Goal: Browse casually: Explore the website without a specific task or goal

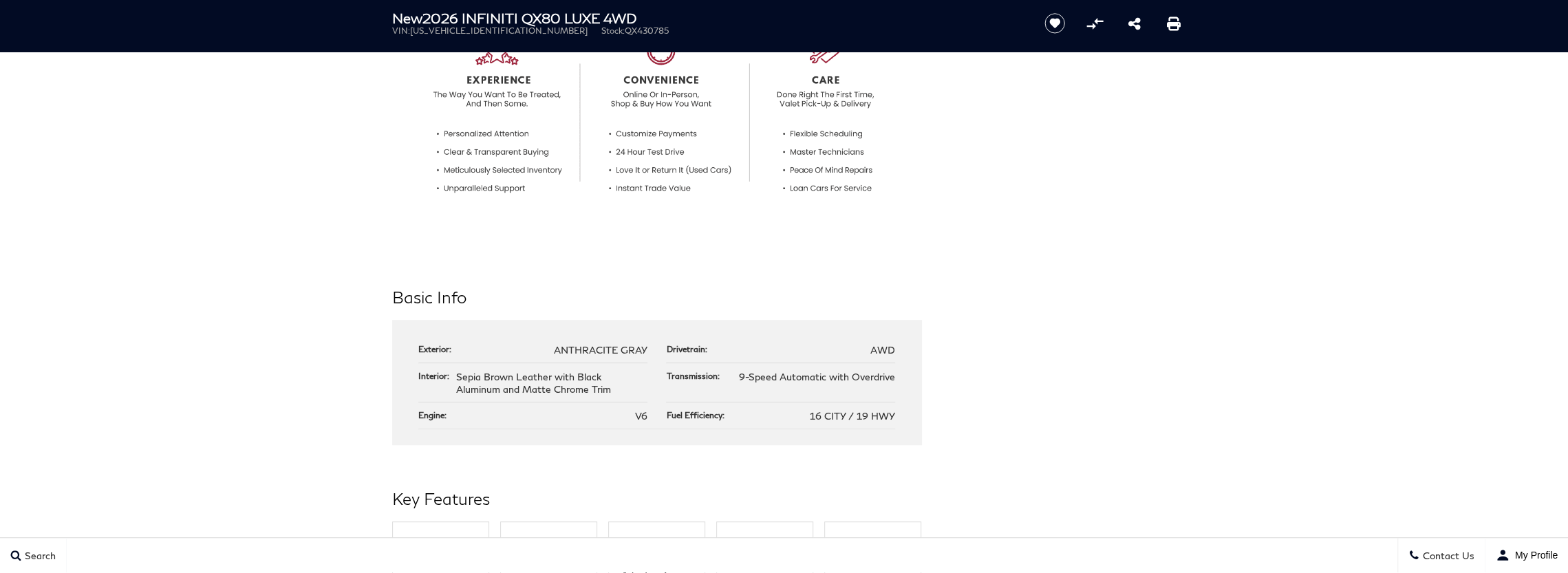
scroll to position [489, 0]
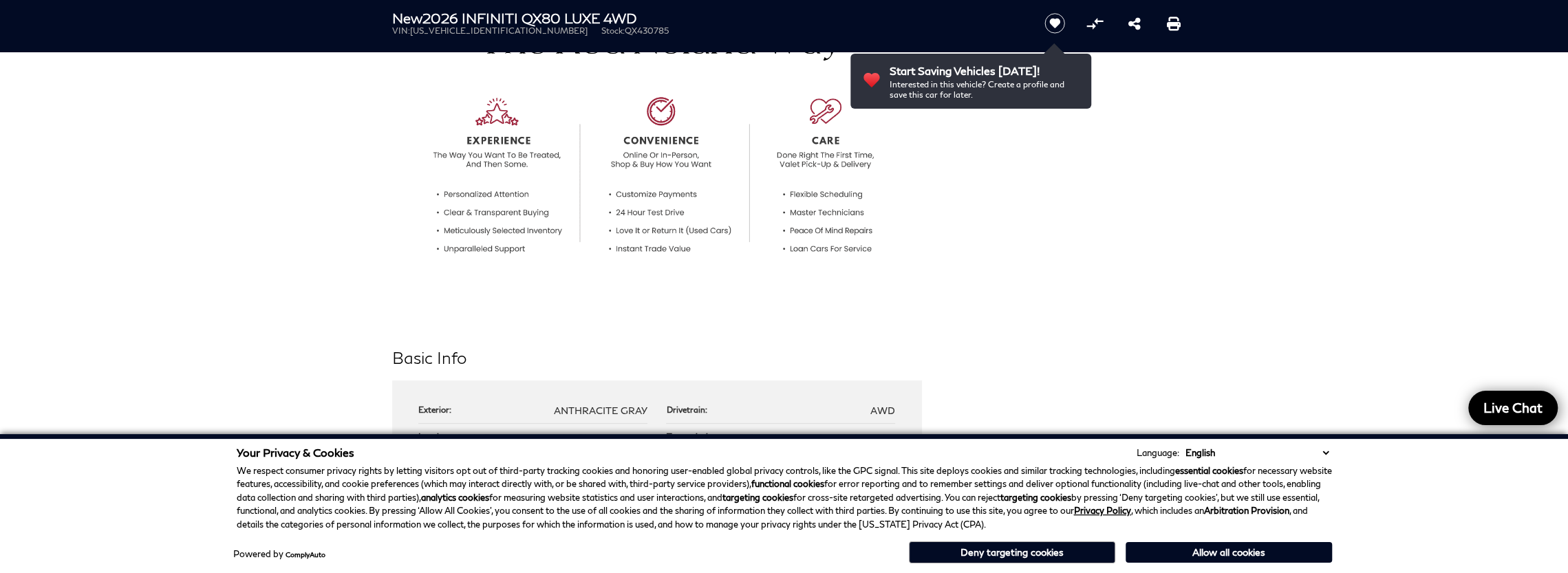
click at [1326, 450] on select "English Spanish / Español English / [GEOGRAPHIC_DATA] Korean / 한국어 Vietnamese /…" at bounding box center [1257, 453] width 150 height 13
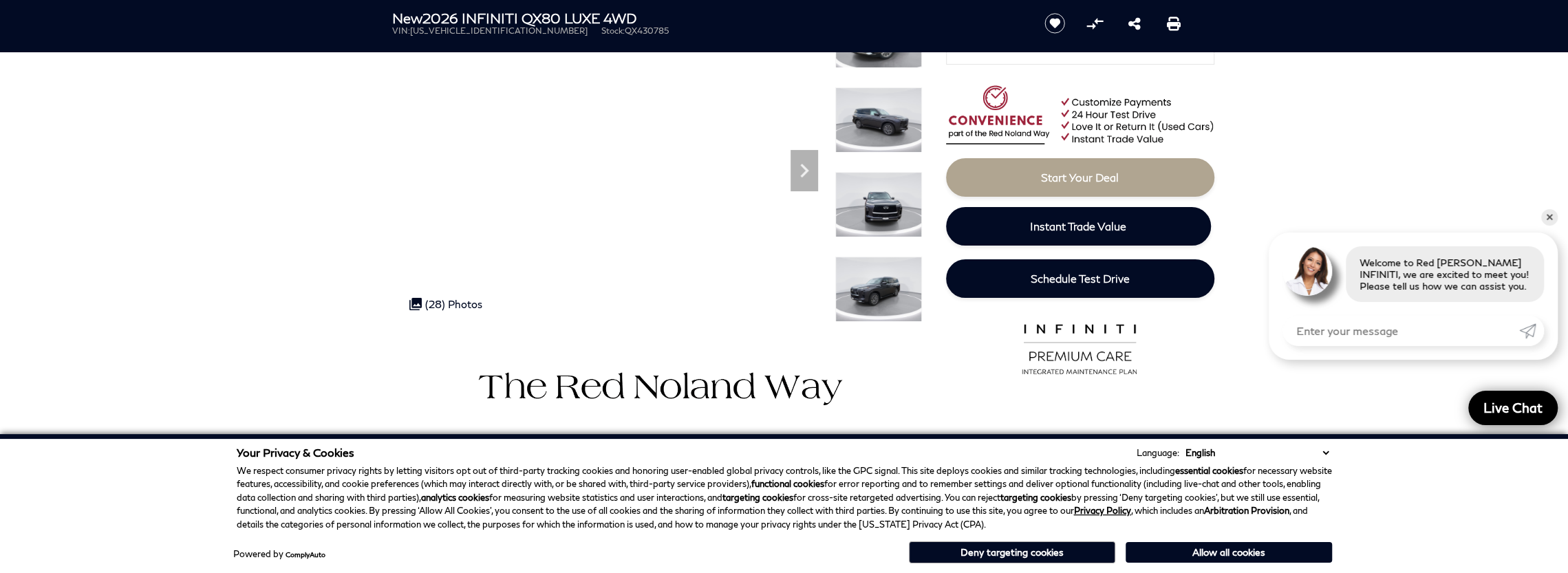
scroll to position [183, 0]
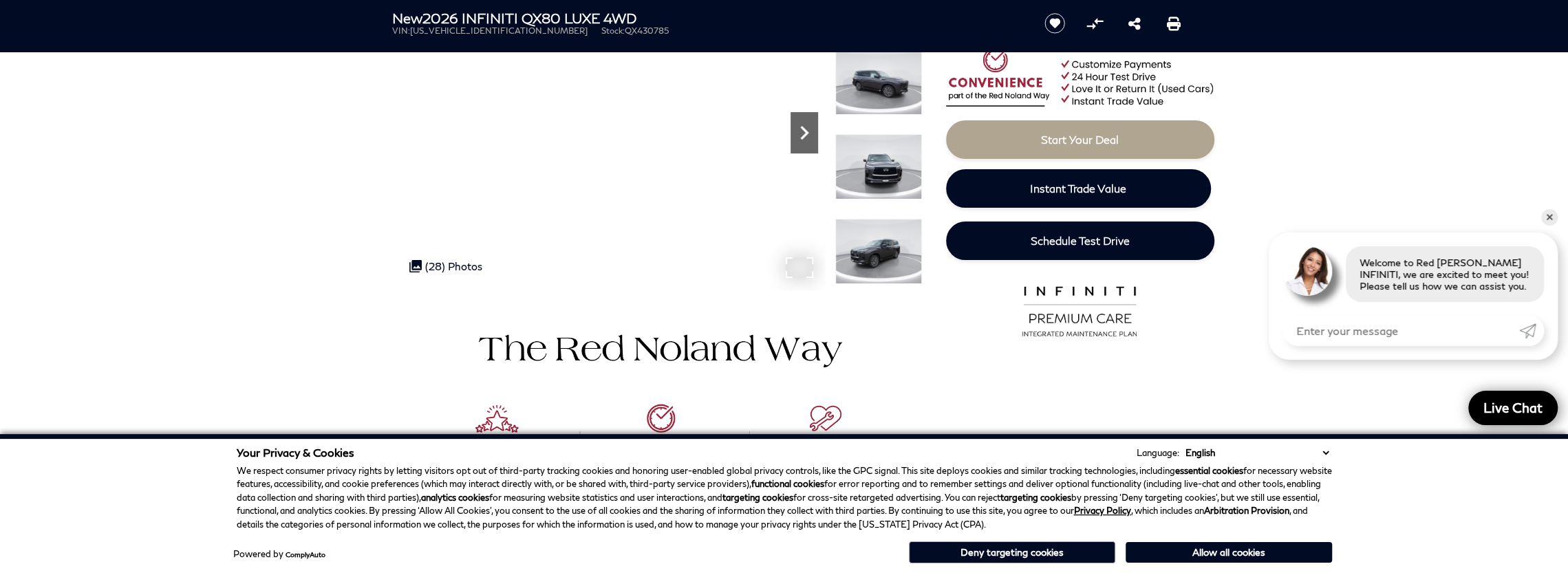
click at [798, 137] on icon "Next" at bounding box center [804, 132] width 28 height 28
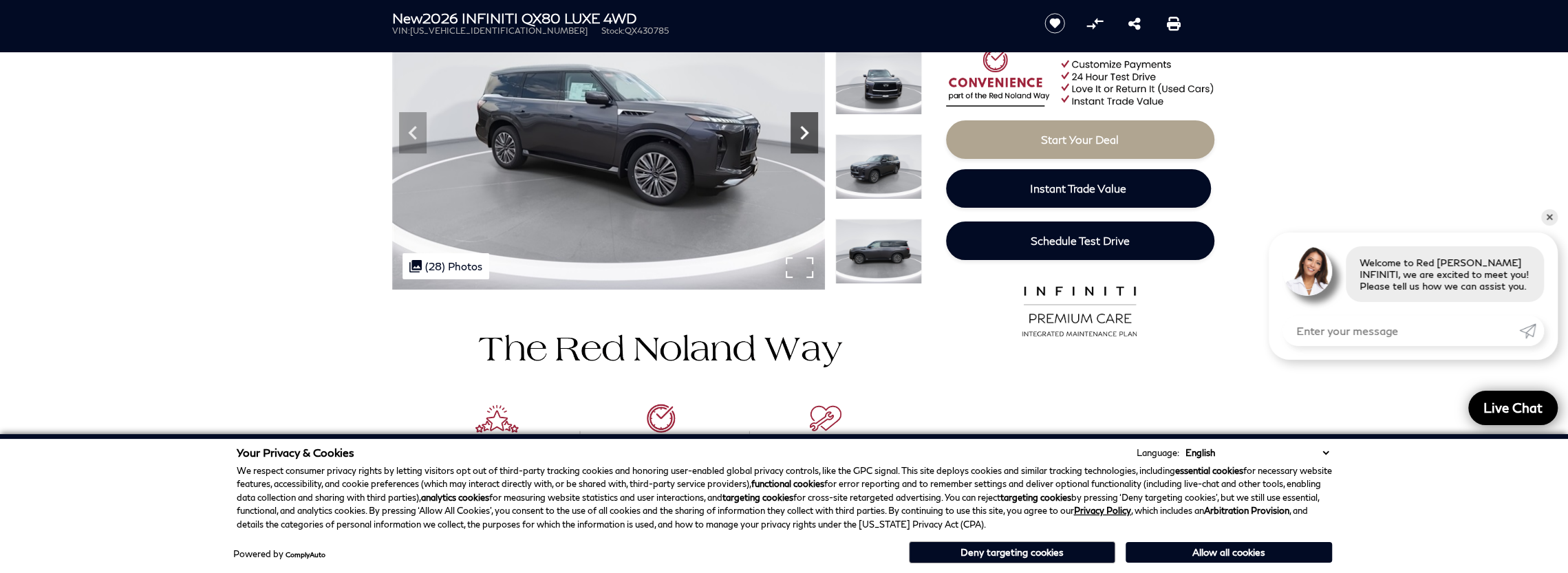
click at [798, 137] on icon "Next" at bounding box center [804, 132] width 28 height 28
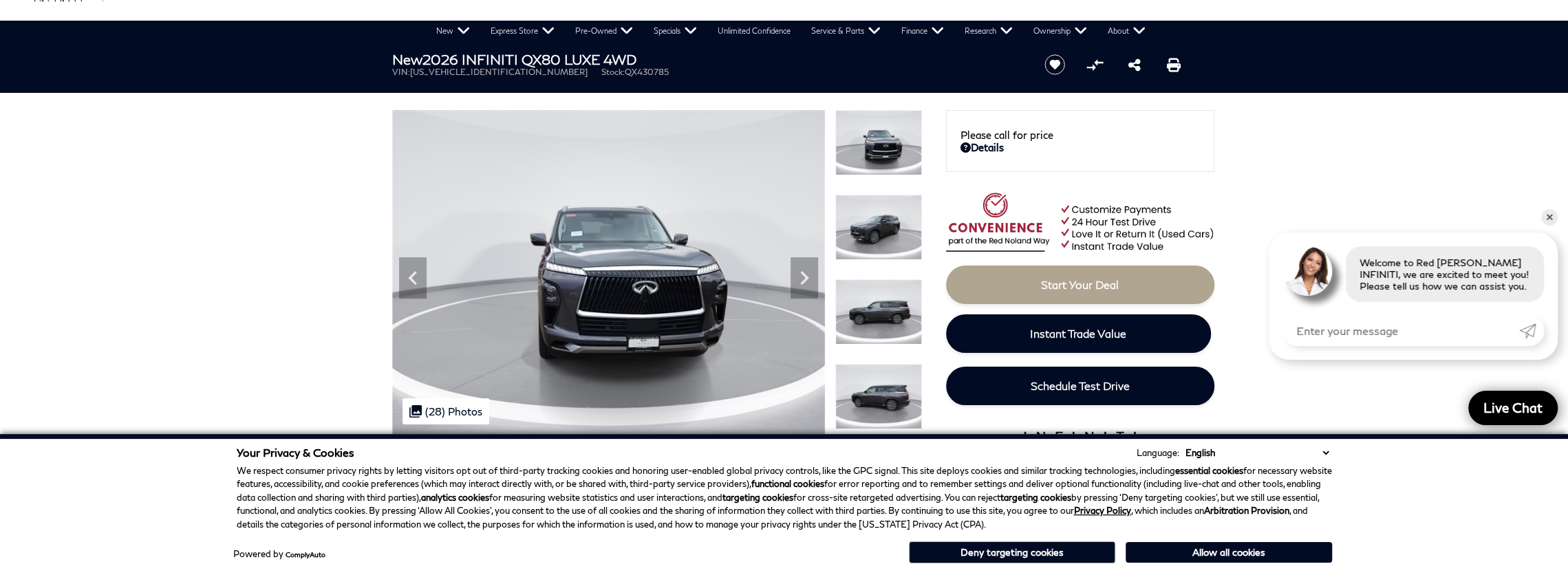
scroll to position [0, 0]
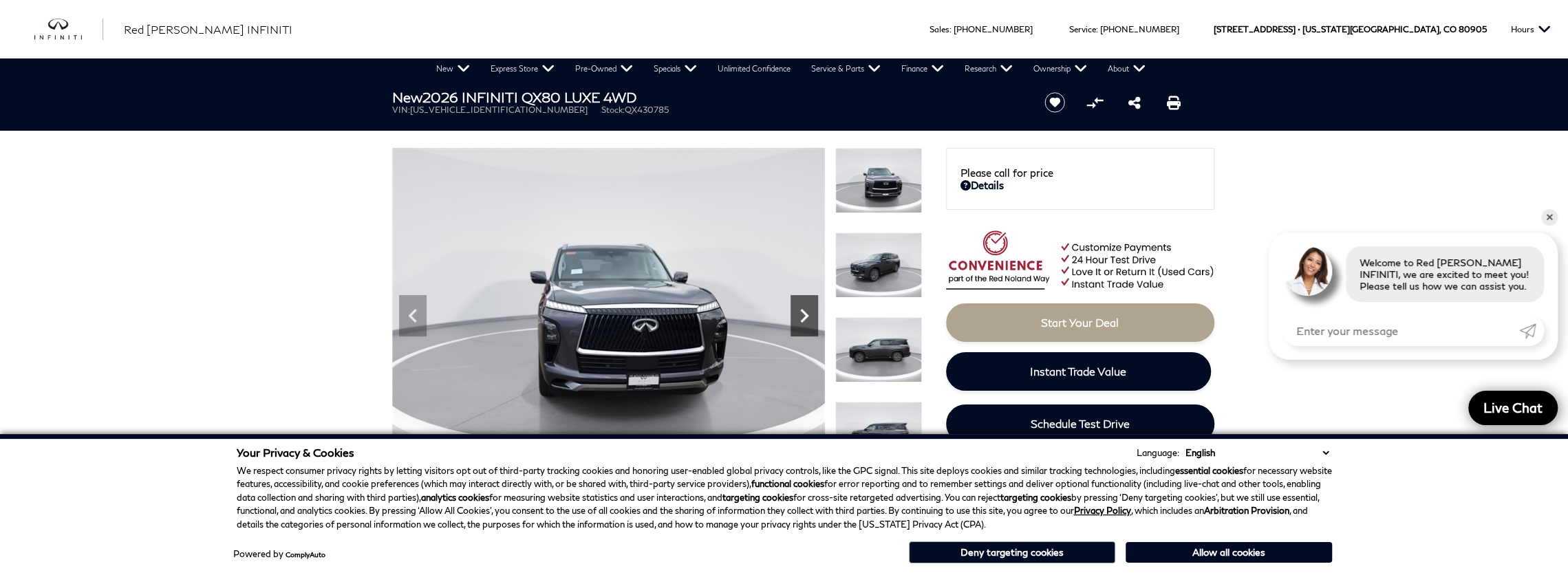
click at [806, 305] on icon "Next" at bounding box center [804, 316] width 28 height 28
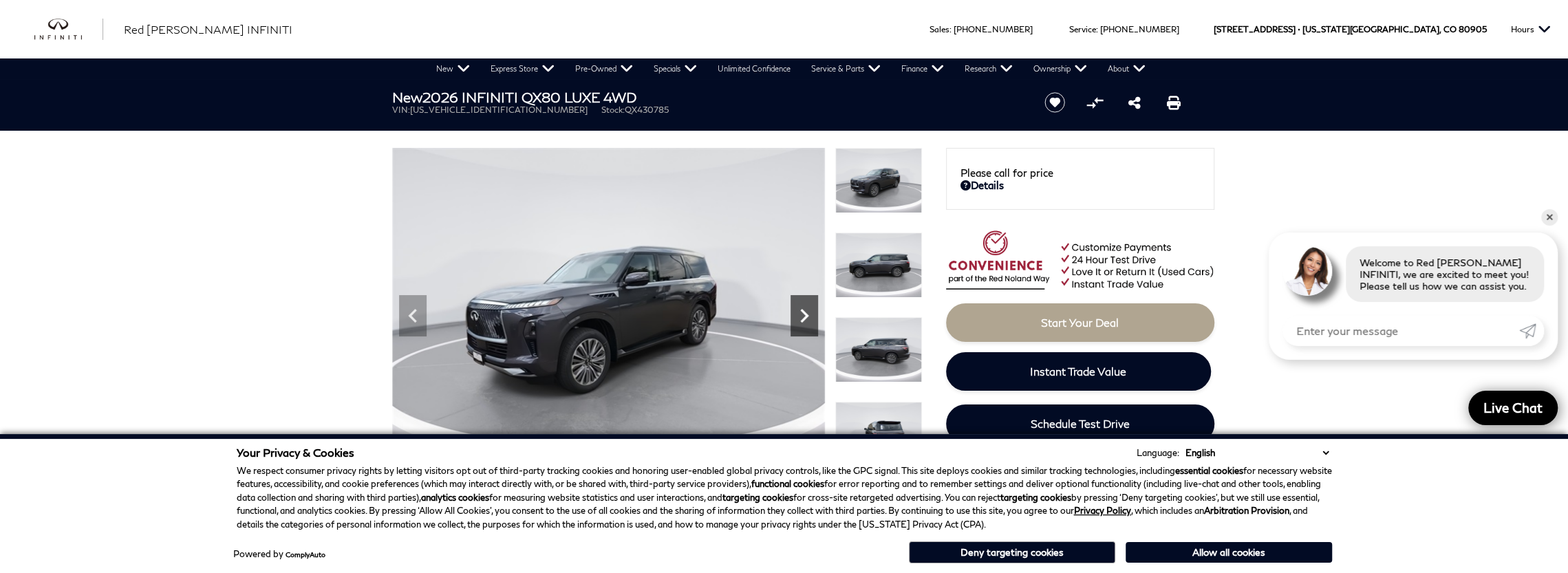
click at [812, 309] on icon "Next" at bounding box center [804, 316] width 28 height 28
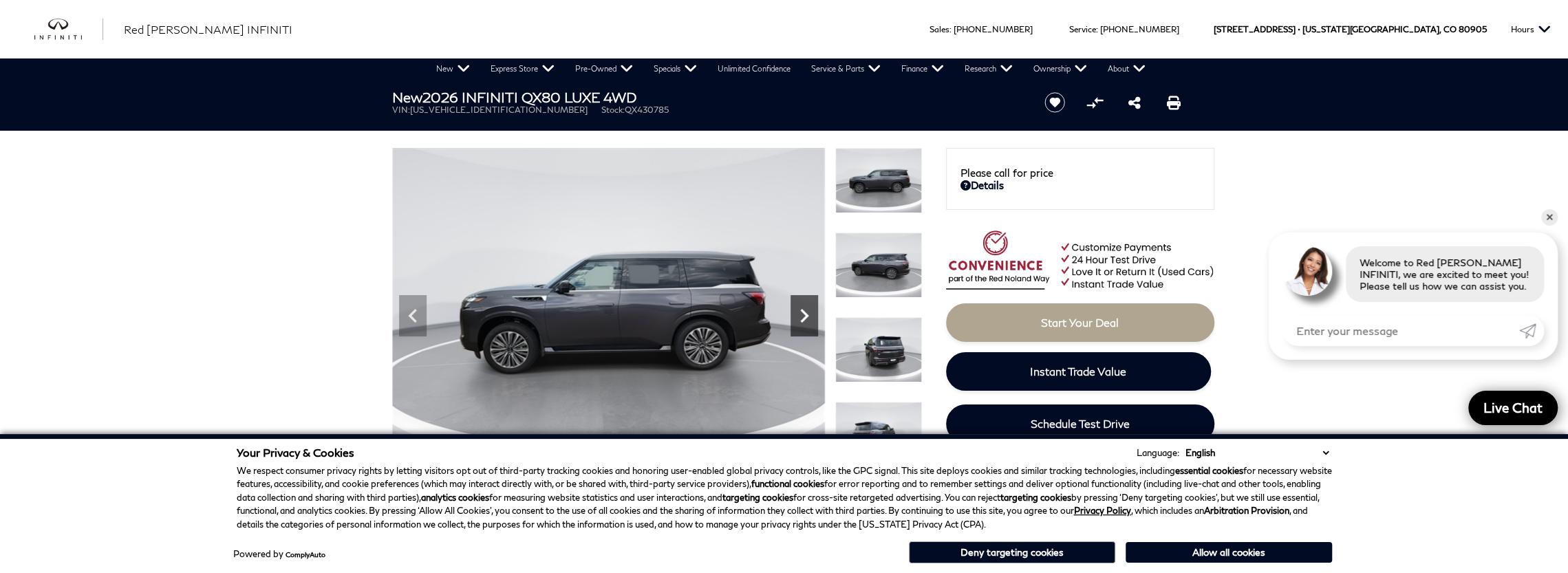
click at [812, 309] on icon "Next" at bounding box center [804, 316] width 28 height 28
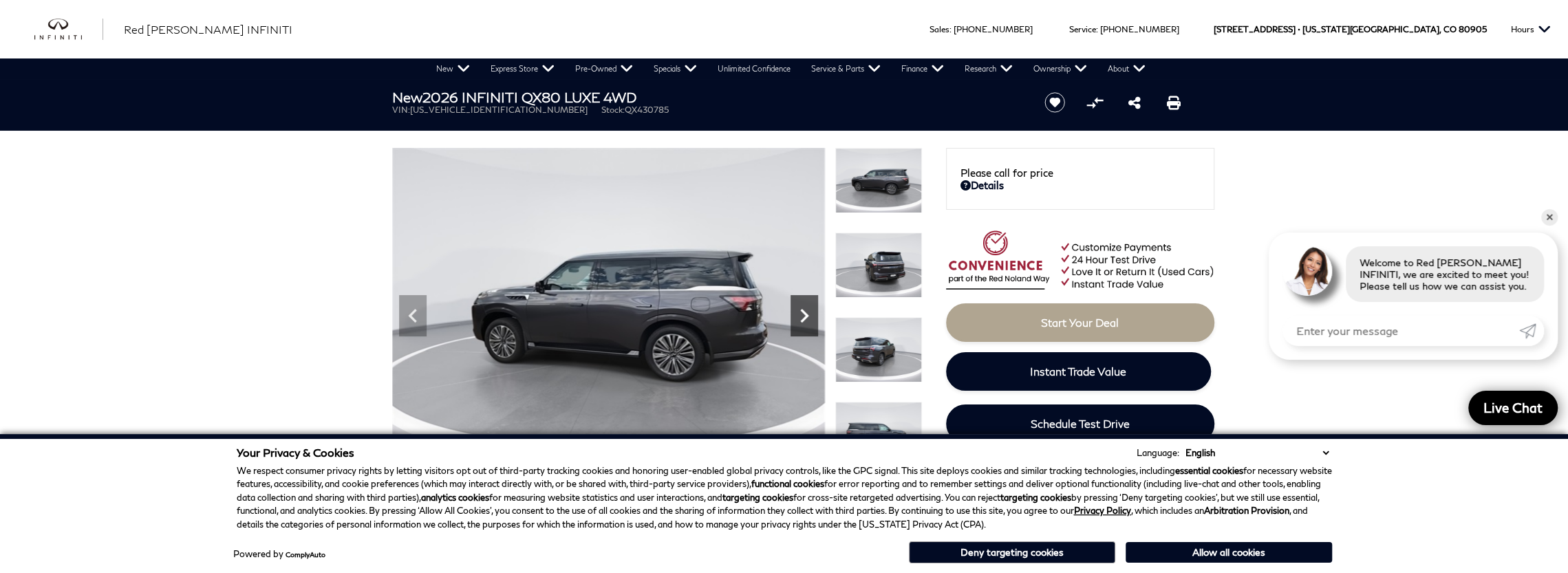
click at [812, 309] on icon "Next" at bounding box center [804, 316] width 28 height 28
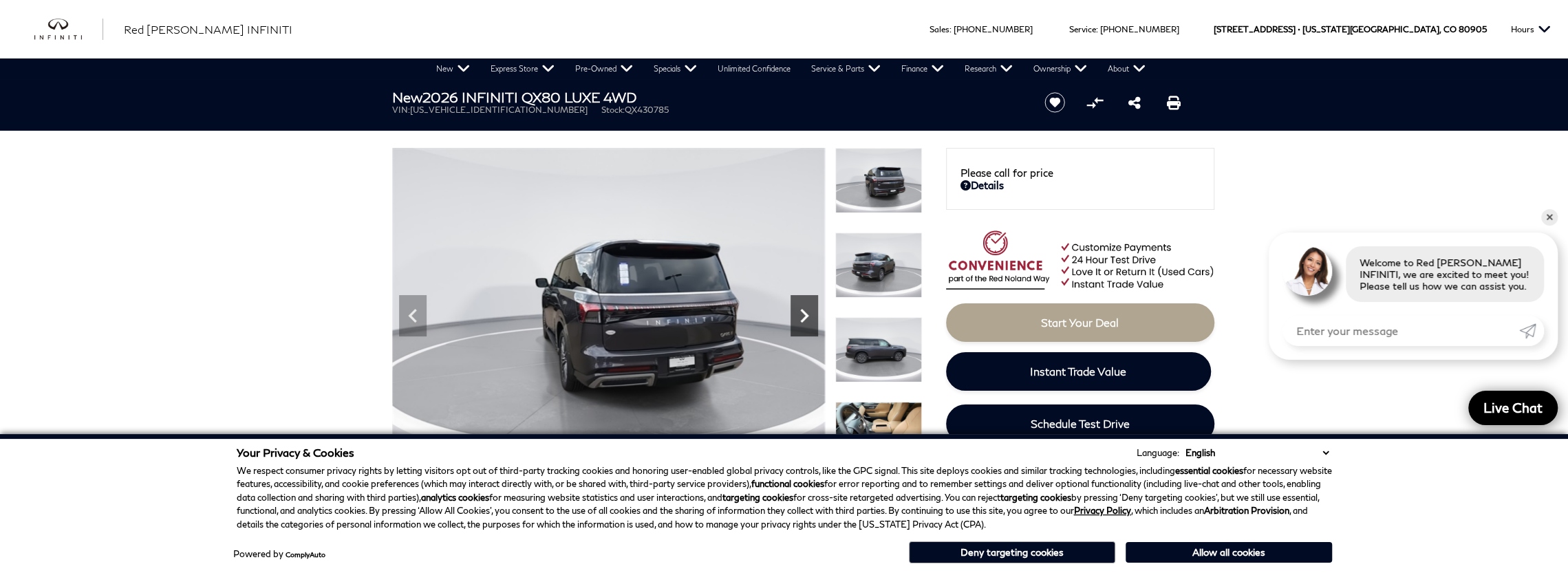
click at [812, 309] on icon "Next" at bounding box center [804, 316] width 28 height 28
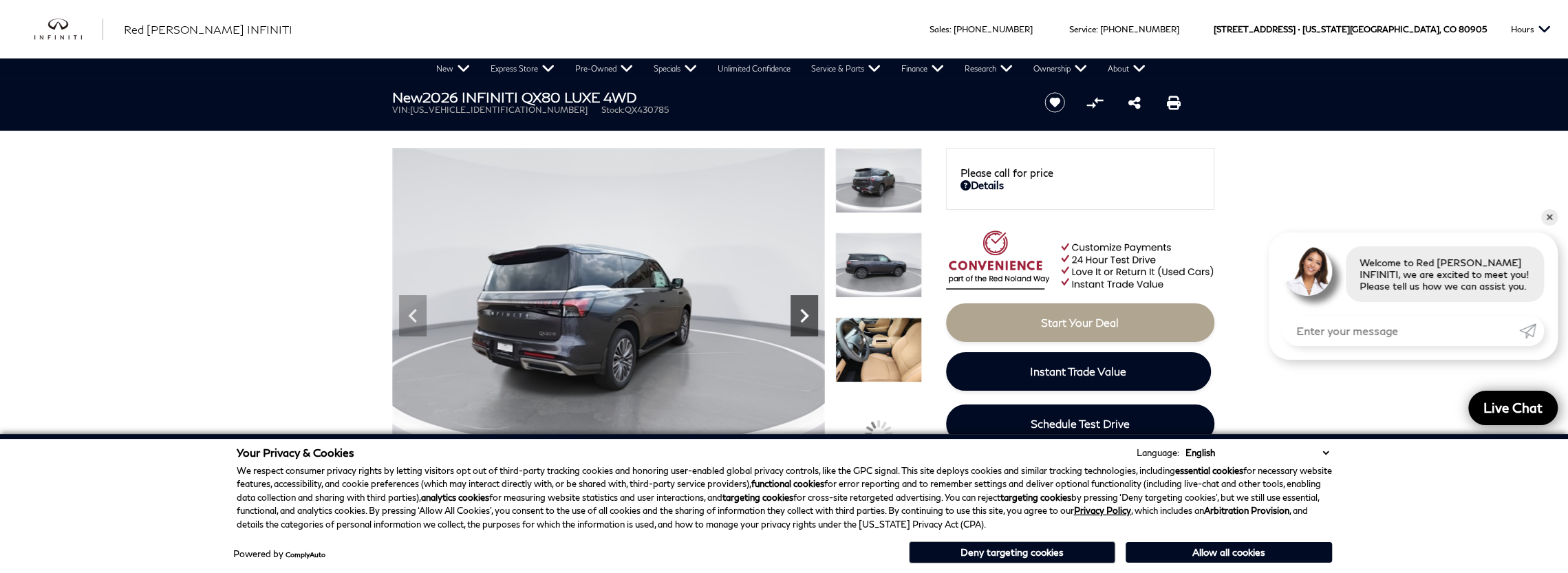
click at [812, 309] on icon "Next" at bounding box center [804, 316] width 28 height 28
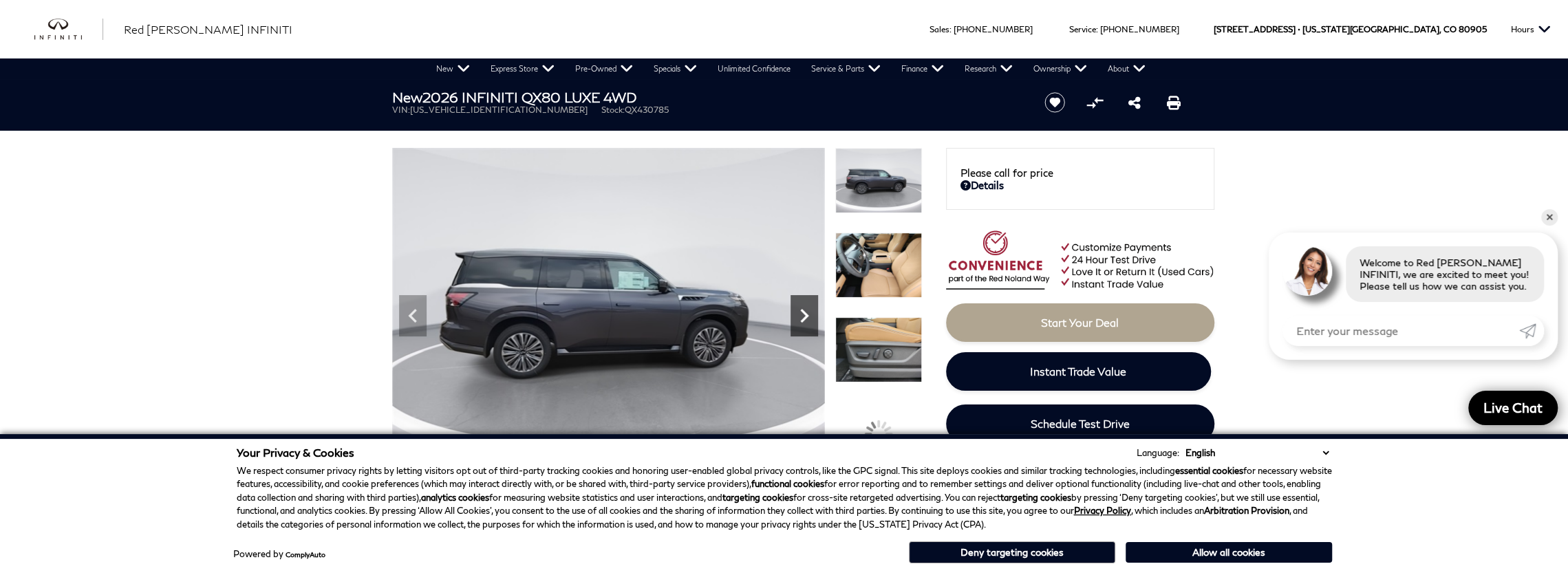
click at [812, 309] on icon "Next" at bounding box center [804, 316] width 28 height 28
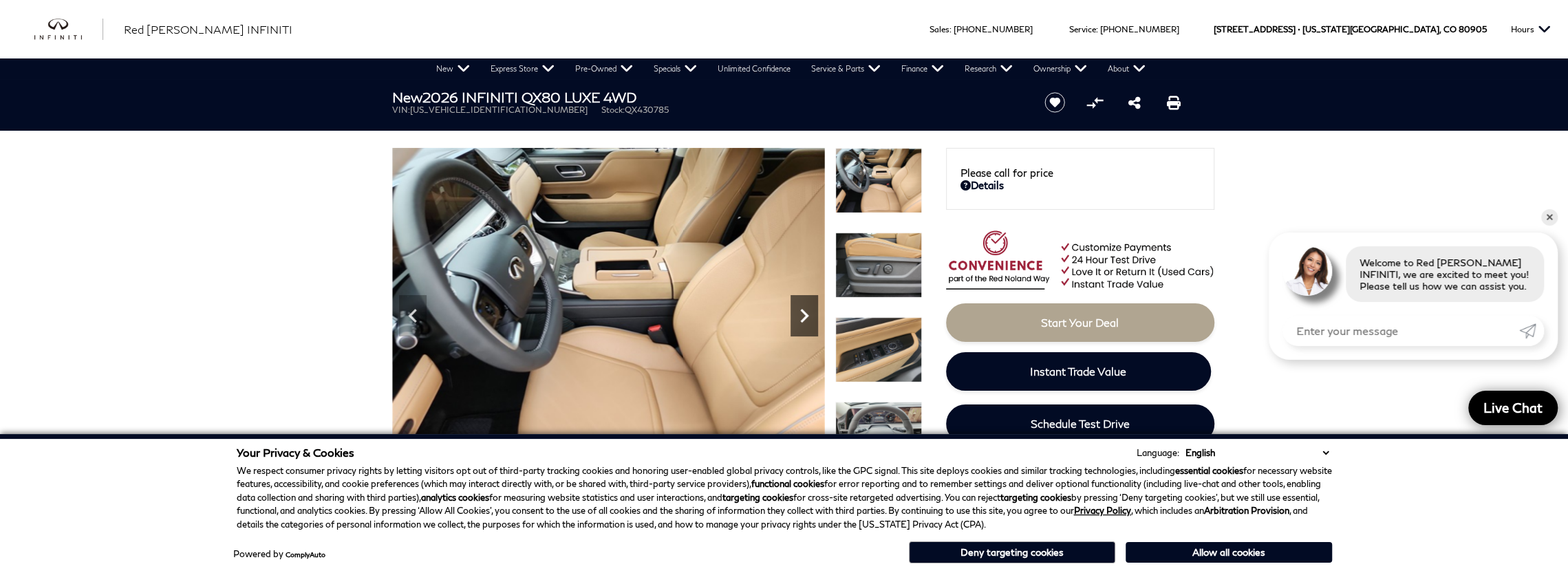
click at [812, 309] on icon "Next" at bounding box center [804, 316] width 28 height 28
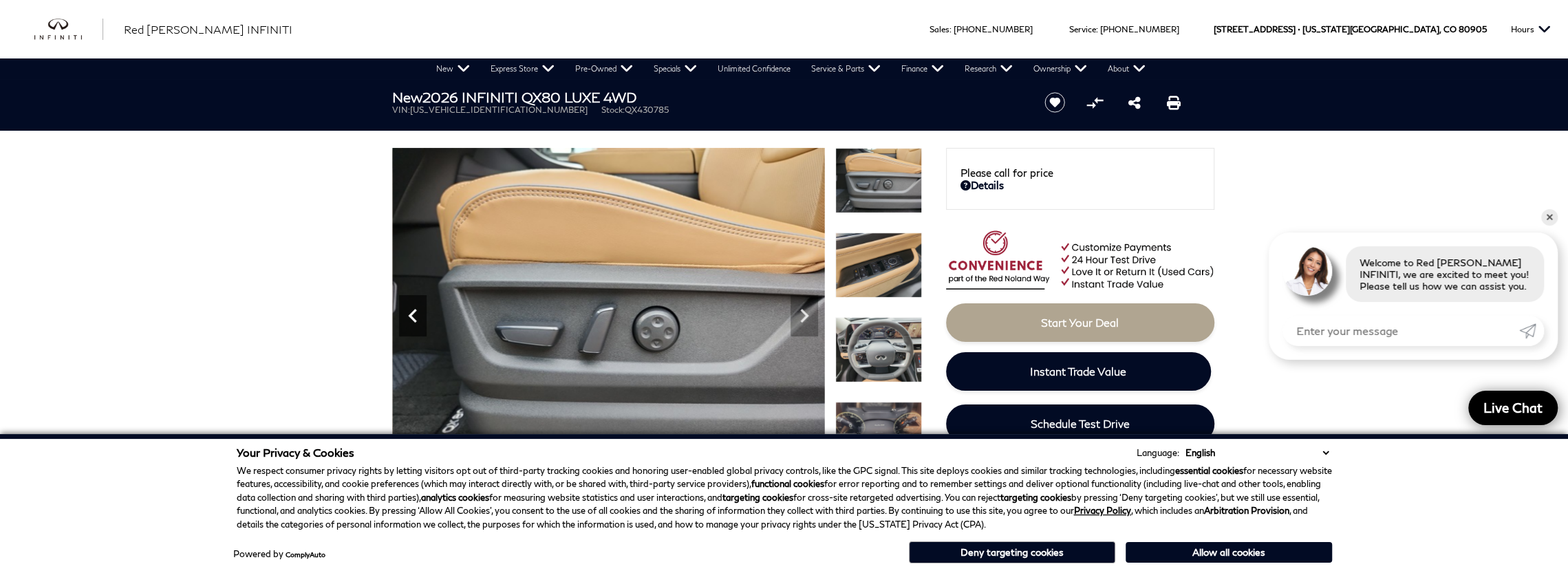
click at [413, 310] on icon "Previous" at bounding box center [413, 316] width 28 height 28
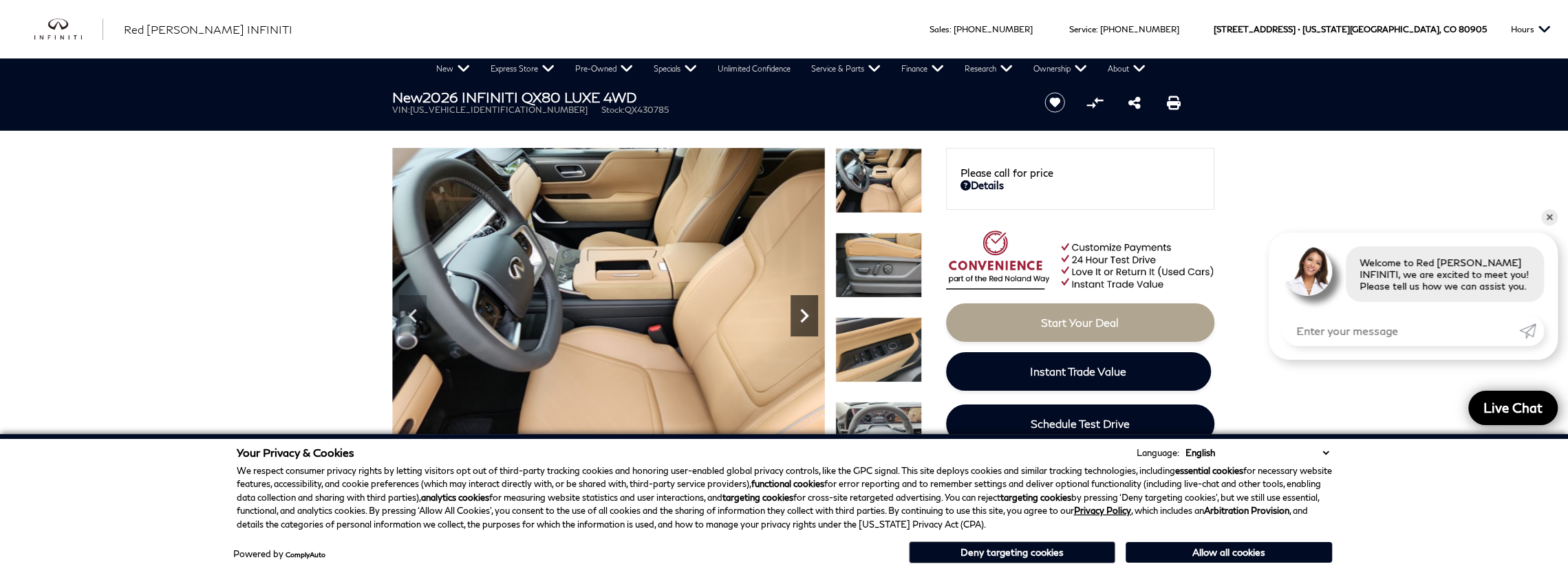
click at [798, 310] on icon "Next" at bounding box center [804, 316] width 28 height 28
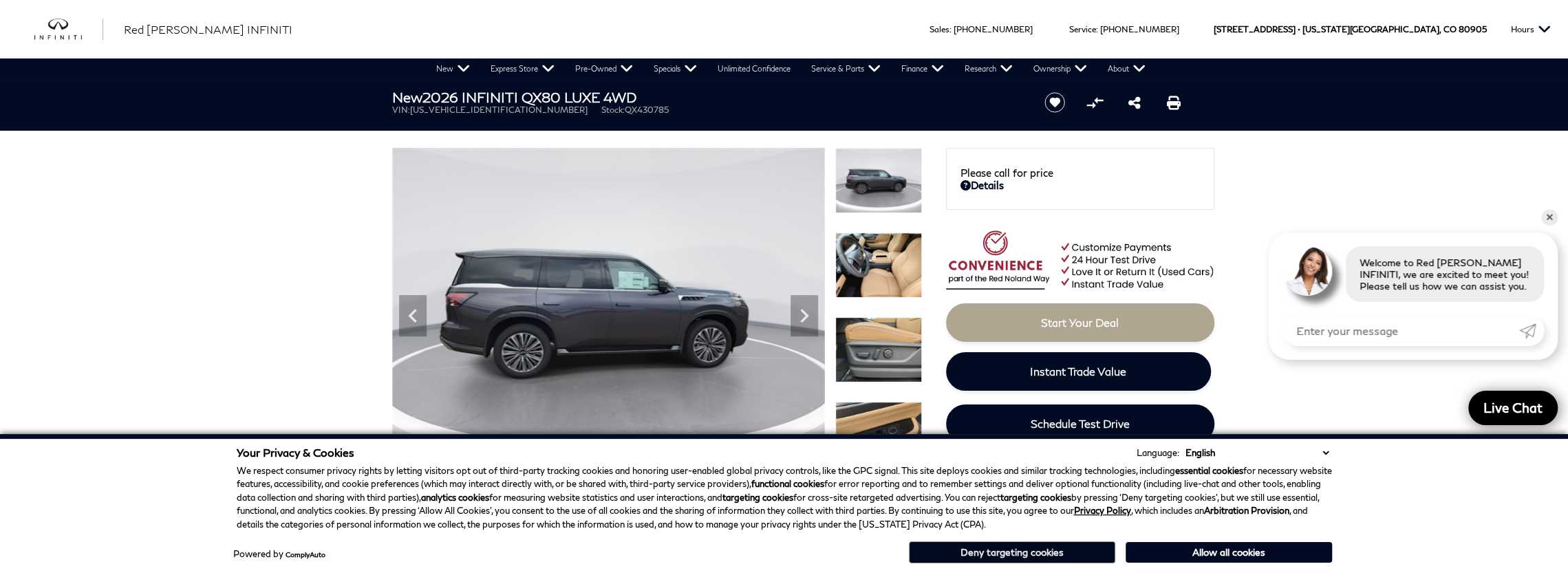
click at [995, 554] on button "Deny targeting cookies" at bounding box center [1012, 552] width 206 height 22
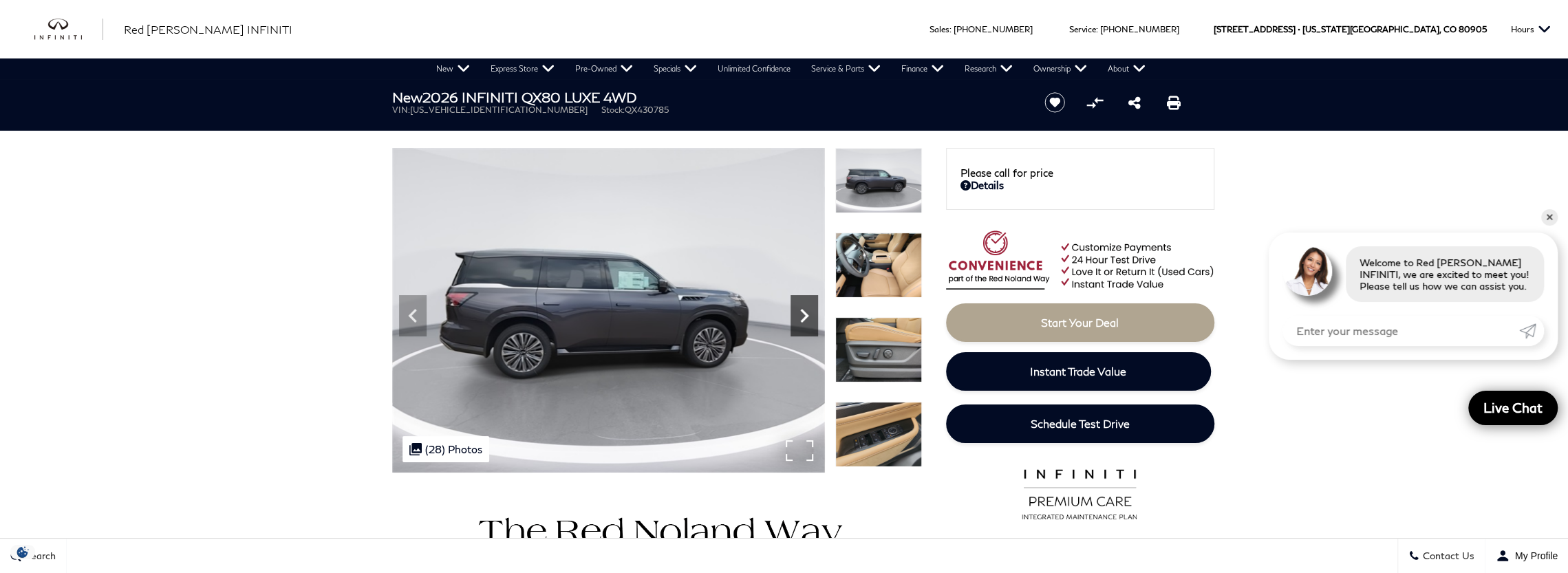
click at [805, 323] on icon "Next" at bounding box center [804, 316] width 28 height 28
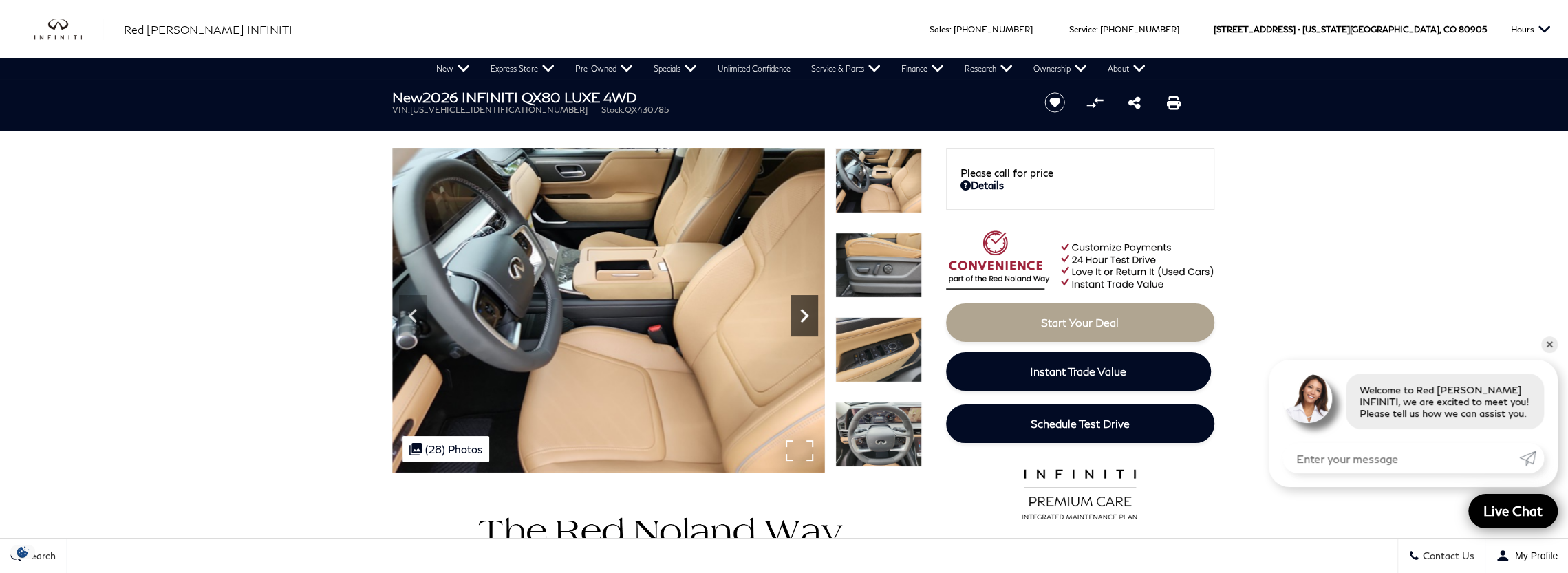
click at [805, 323] on icon "Next" at bounding box center [804, 316] width 28 height 28
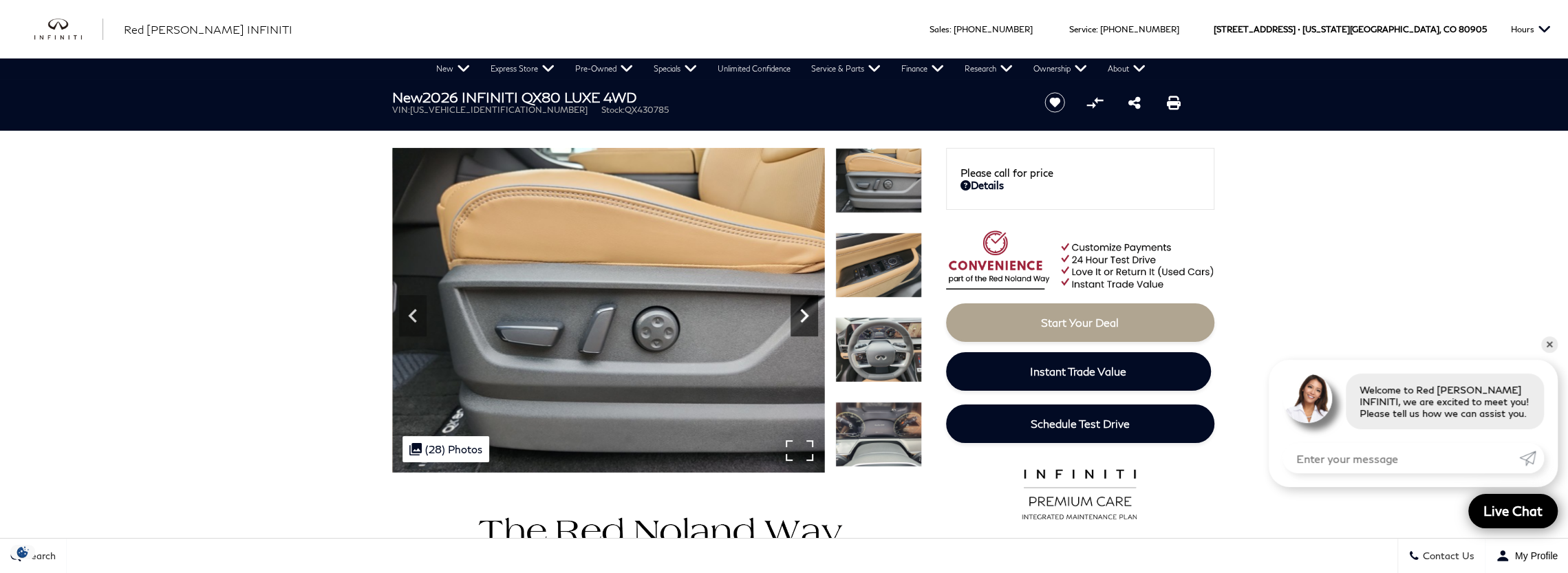
click at [803, 323] on icon "Next" at bounding box center [804, 316] width 28 height 28
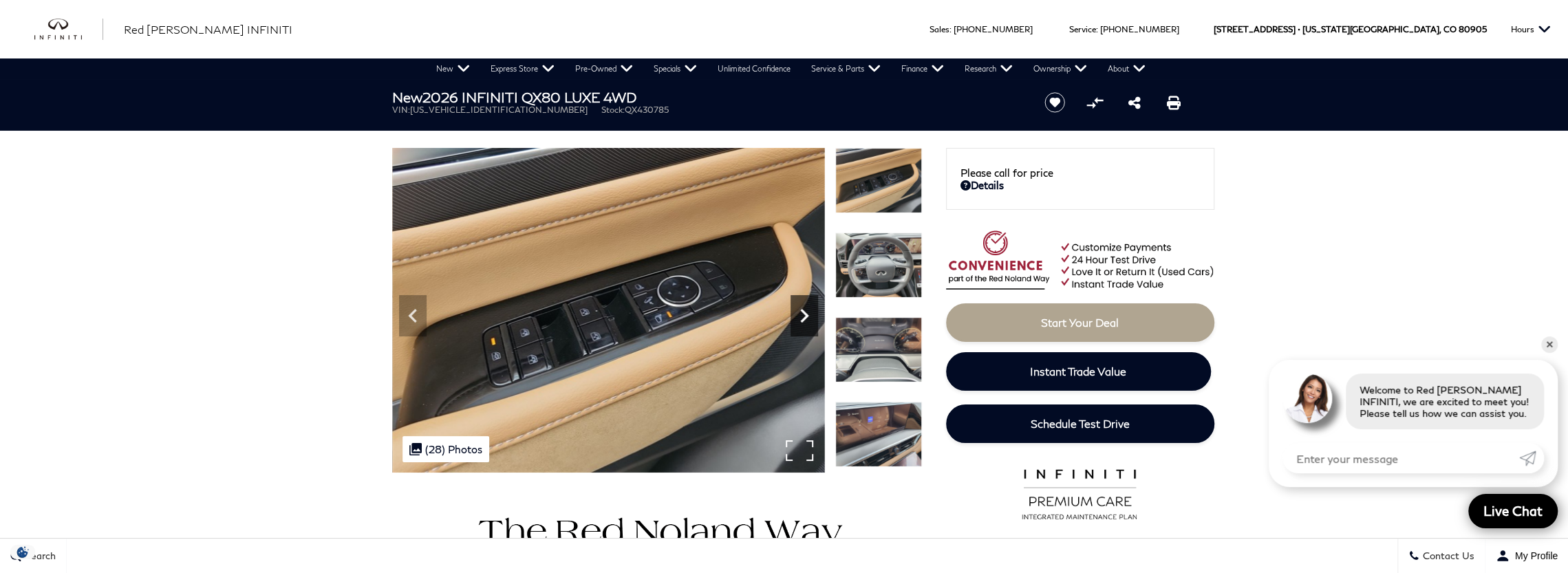
click at [803, 323] on icon "Next" at bounding box center [804, 316] width 28 height 28
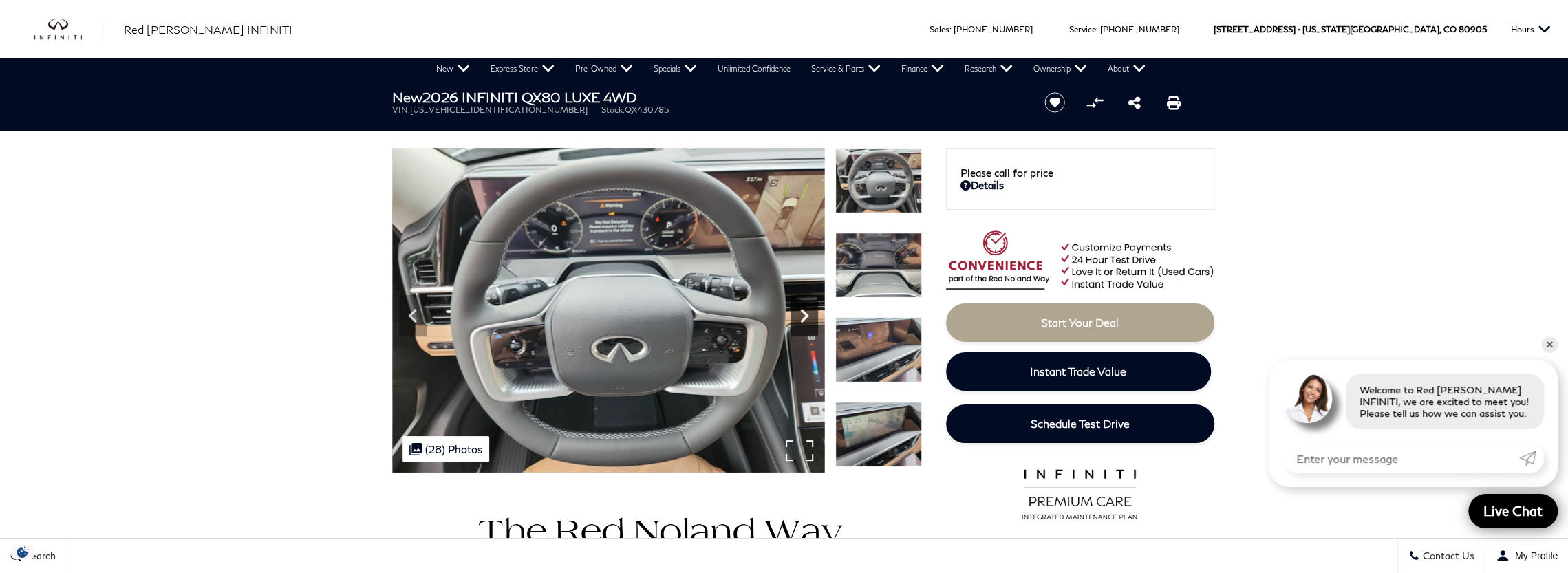
click at [803, 323] on icon "Next" at bounding box center [804, 316] width 28 height 28
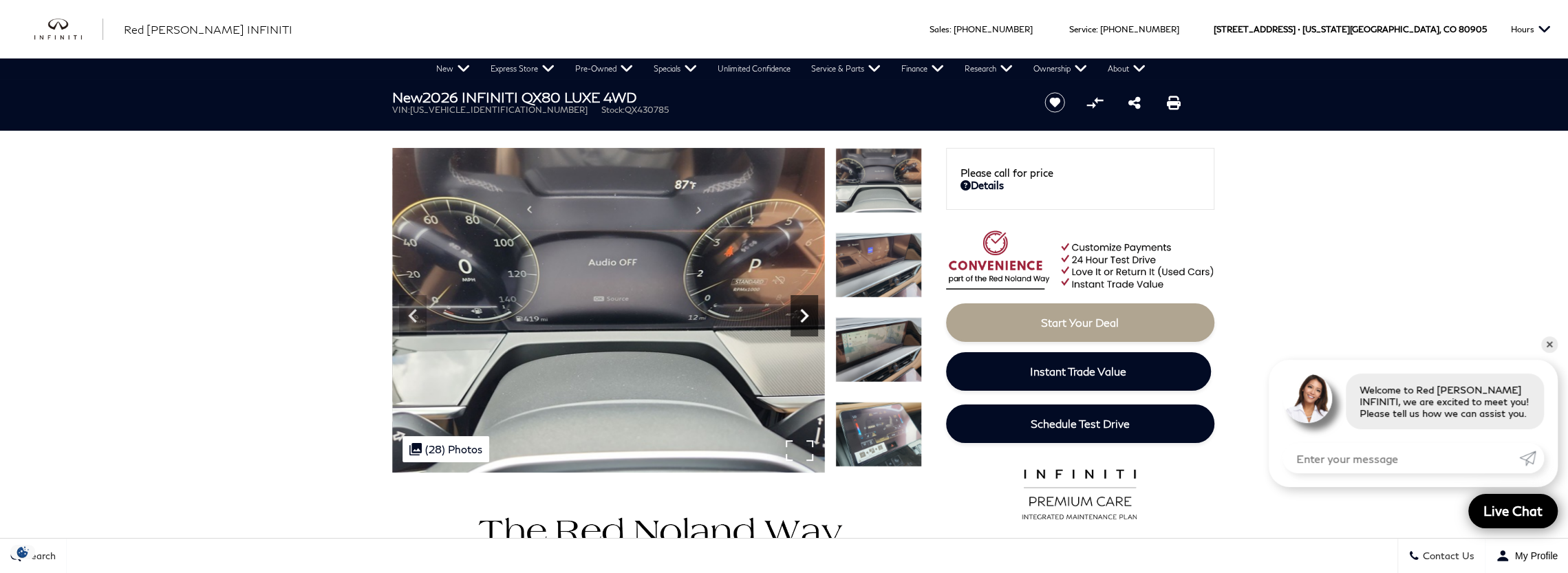
click at [803, 323] on icon "Next" at bounding box center [804, 316] width 28 height 28
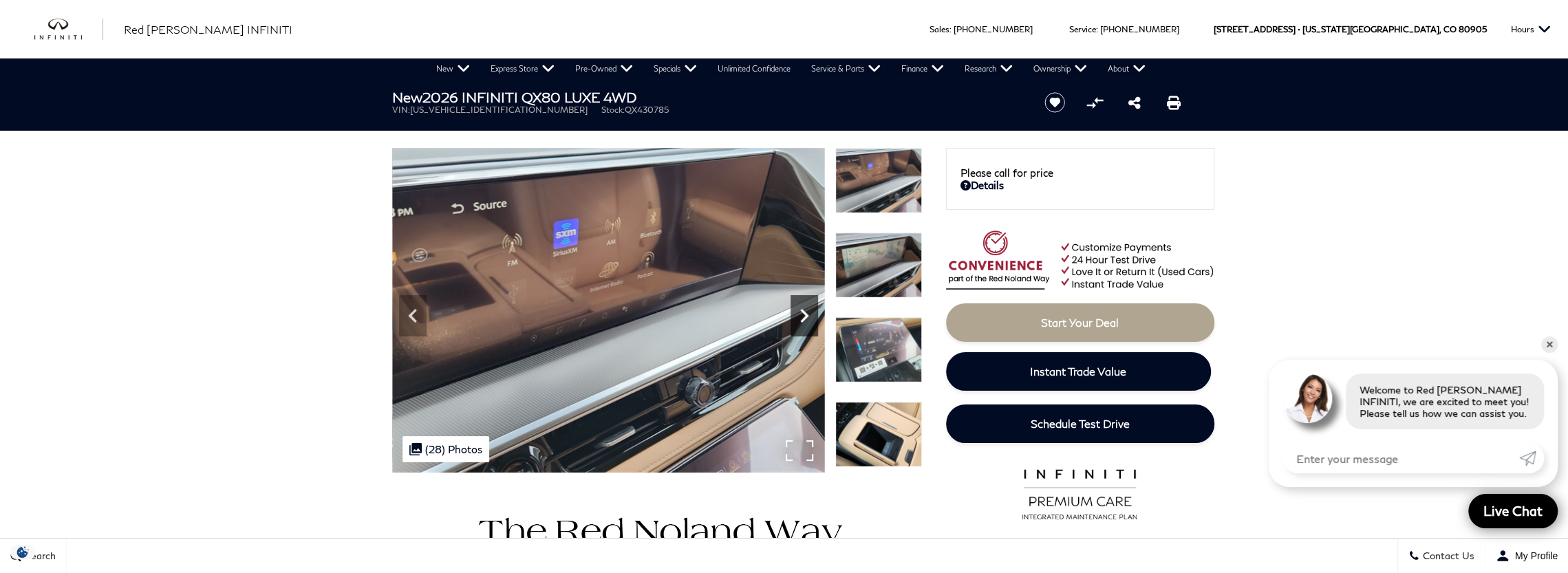
click at [803, 323] on icon "Next" at bounding box center [804, 316] width 28 height 28
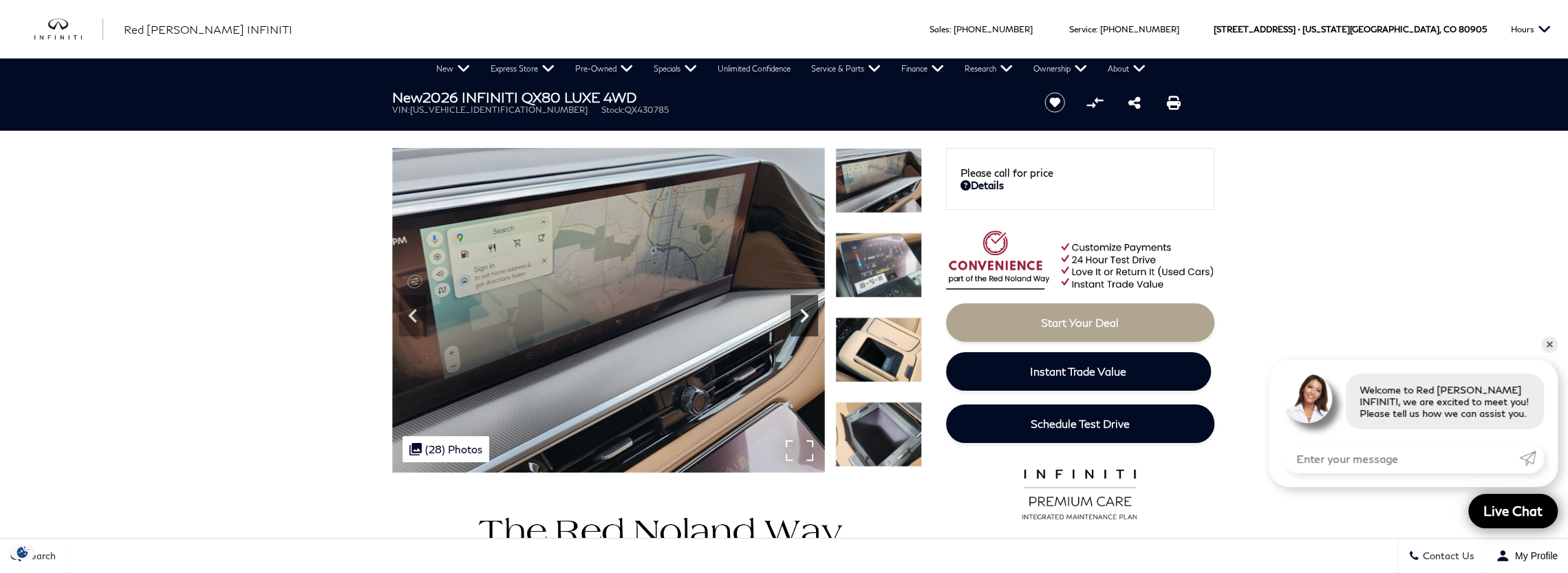
click at [803, 323] on icon "Next" at bounding box center [804, 316] width 28 height 28
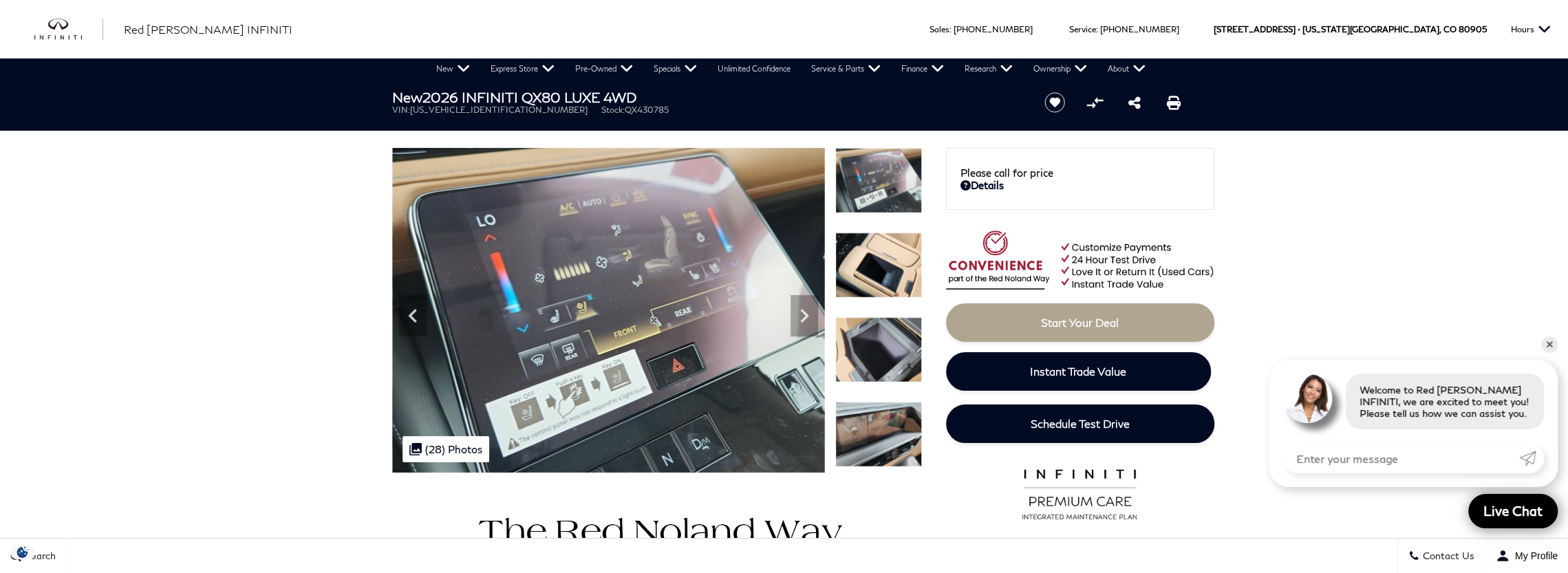
click at [870, 261] on img at bounding box center [879, 265] width 87 height 65
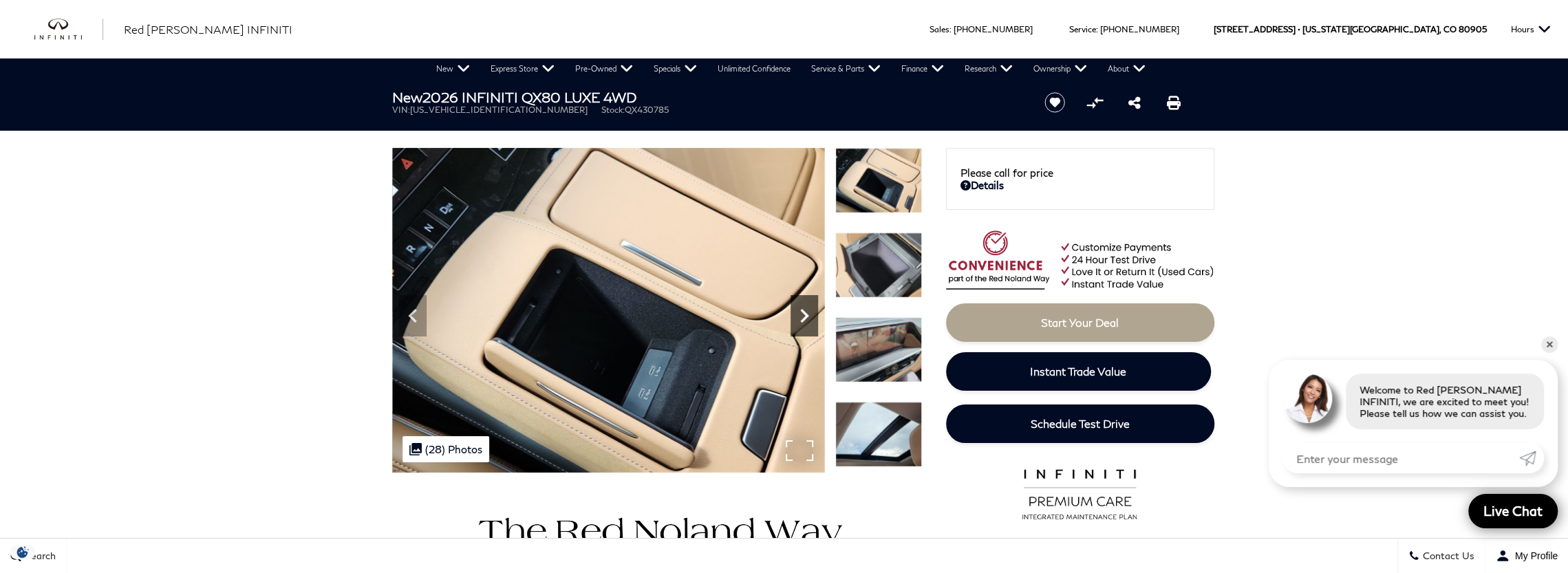
click at [813, 318] on icon "Next" at bounding box center [804, 316] width 28 height 28
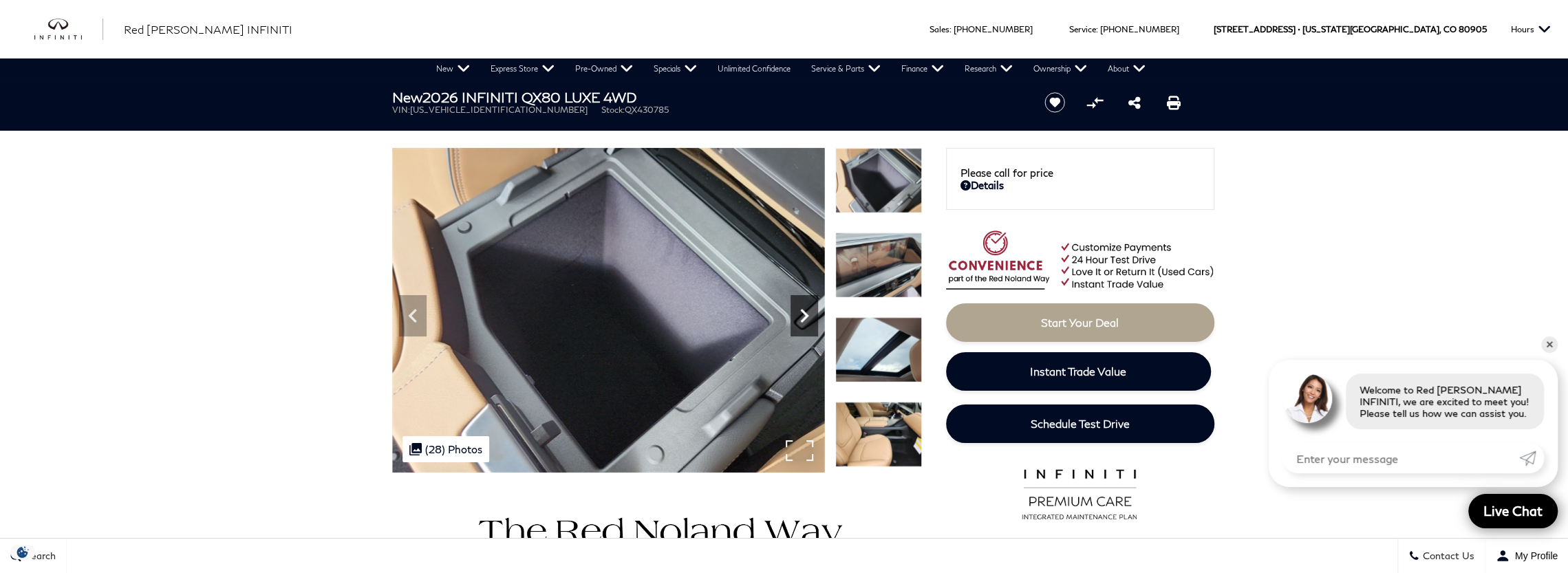
click at [813, 318] on icon "Next" at bounding box center [804, 316] width 28 height 28
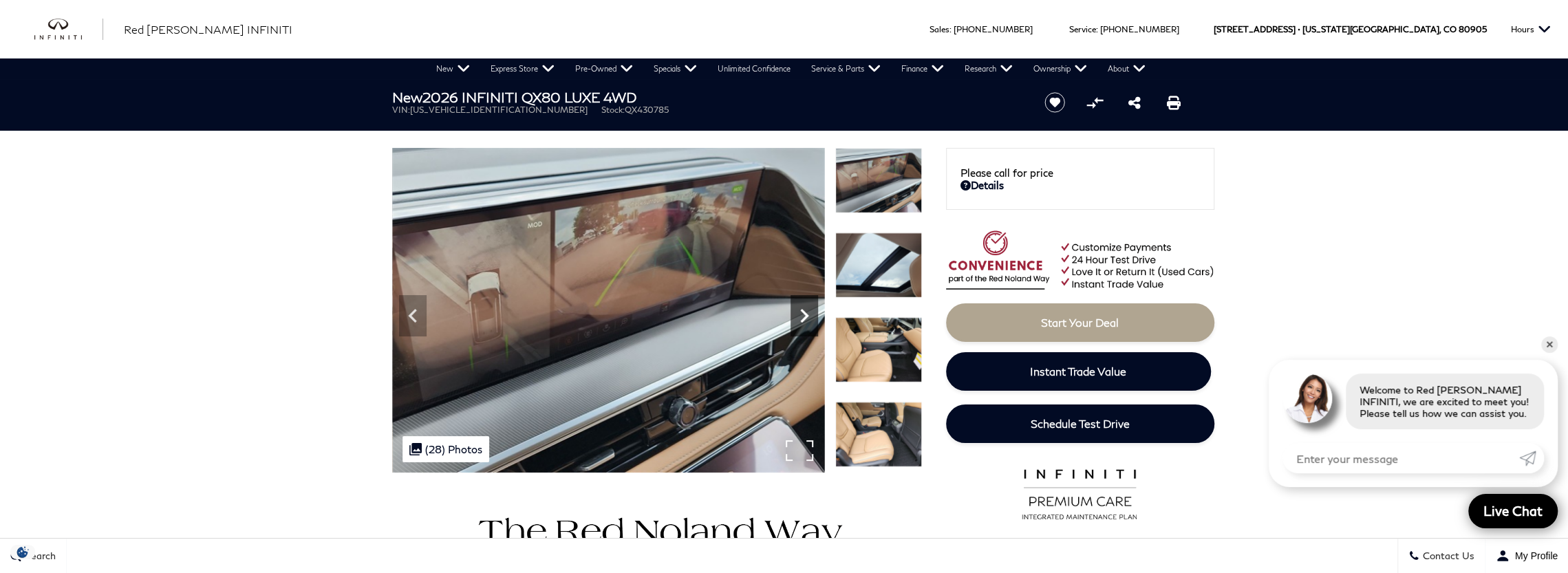
click at [813, 318] on icon "Next" at bounding box center [804, 316] width 28 height 28
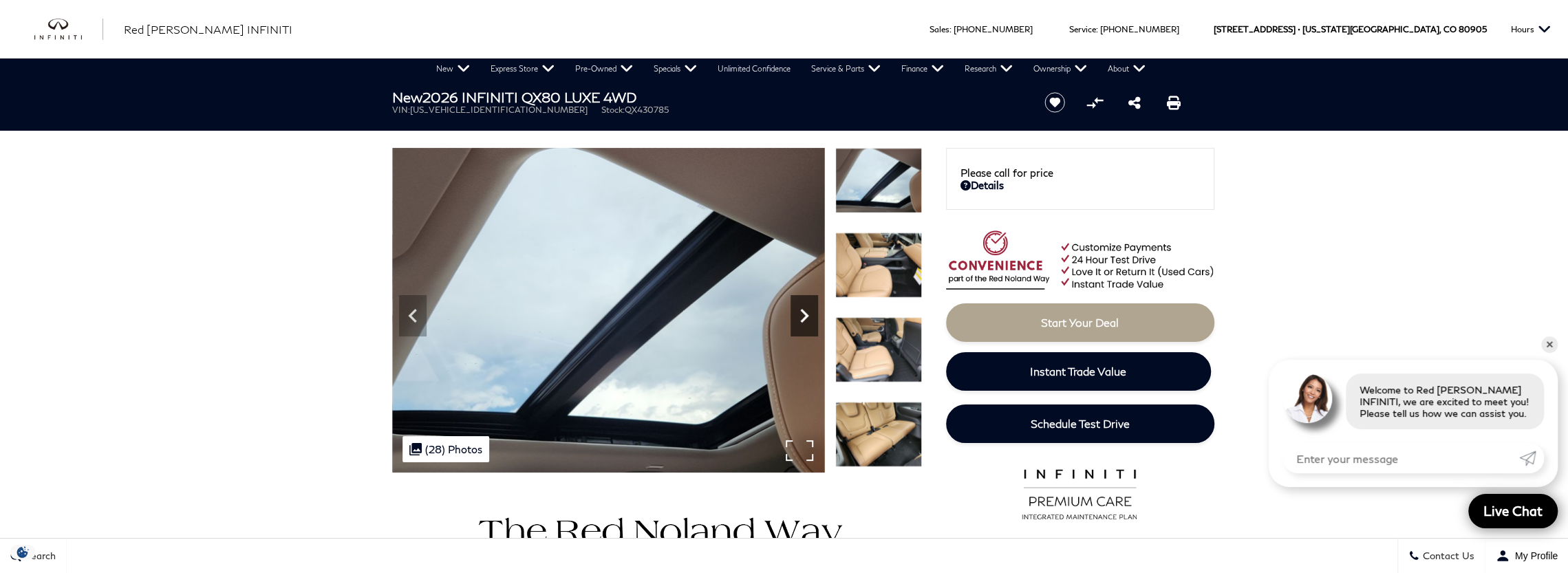
click at [813, 318] on icon "Next" at bounding box center [804, 316] width 28 height 28
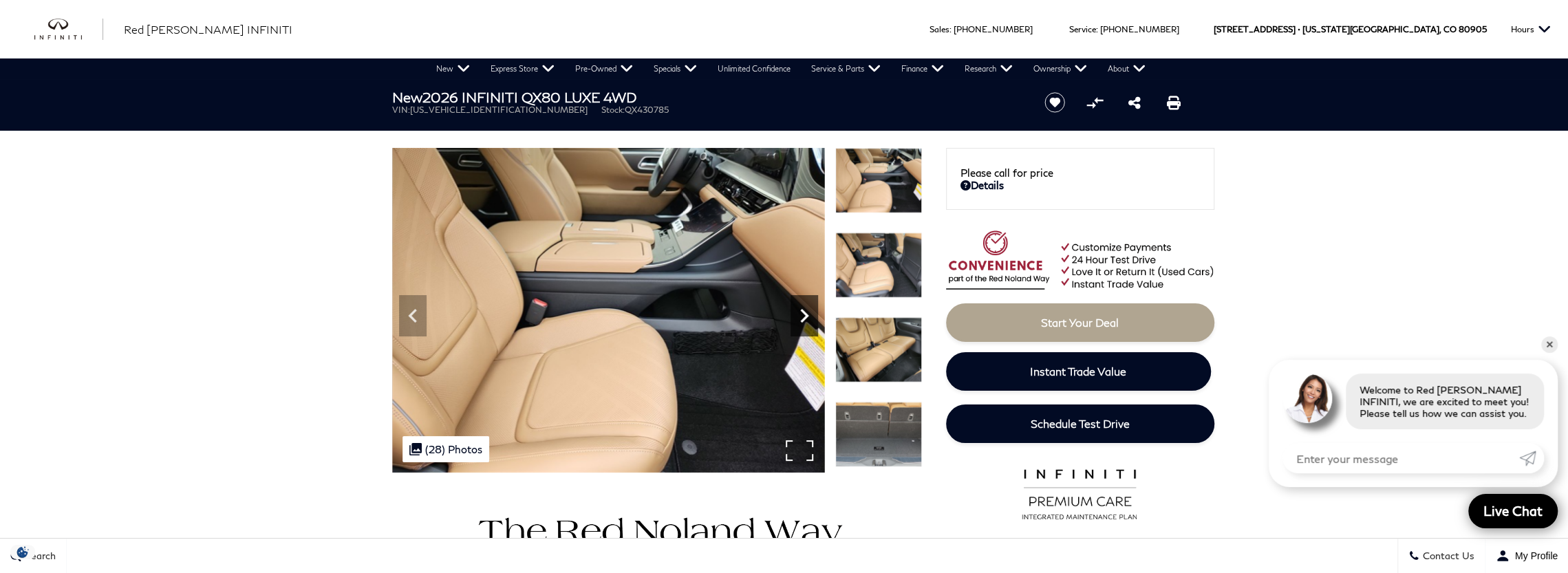
click at [813, 318] on icon "Next" at bounding box center [804, 316] width 28 height 28
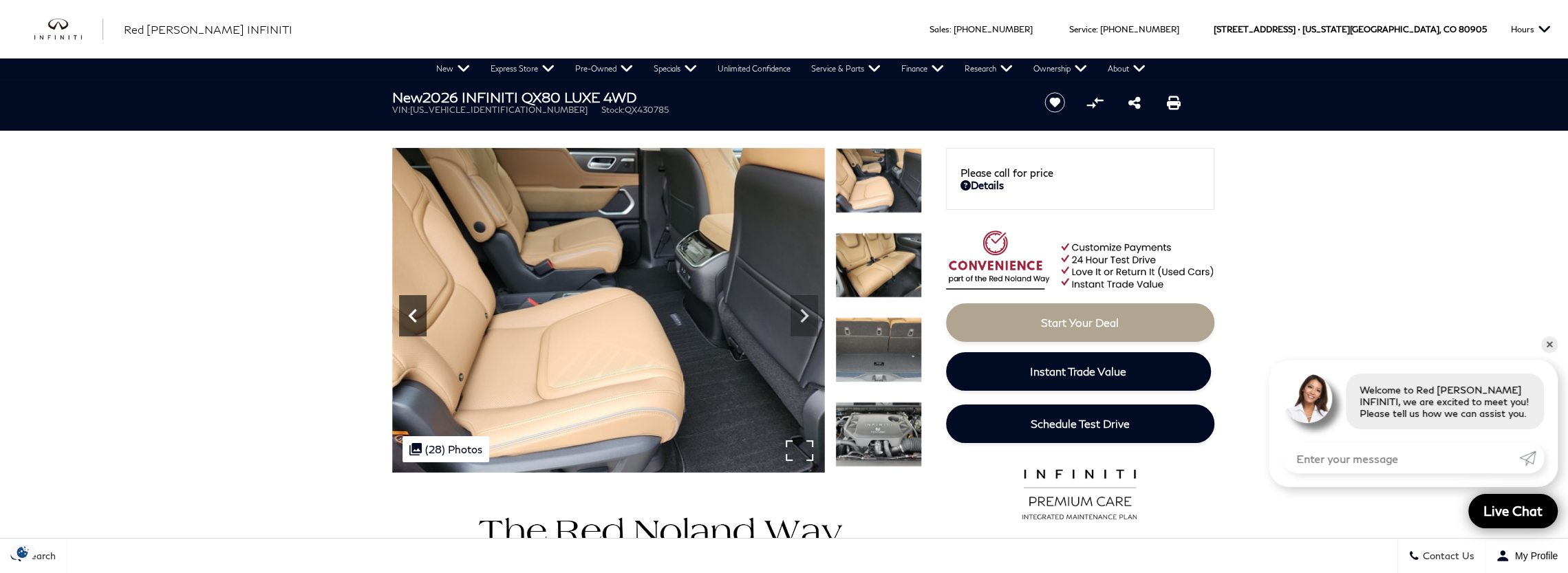
click at [403, 317] on icon "Previous" at bounding box center [413, 316] width 28 height 28
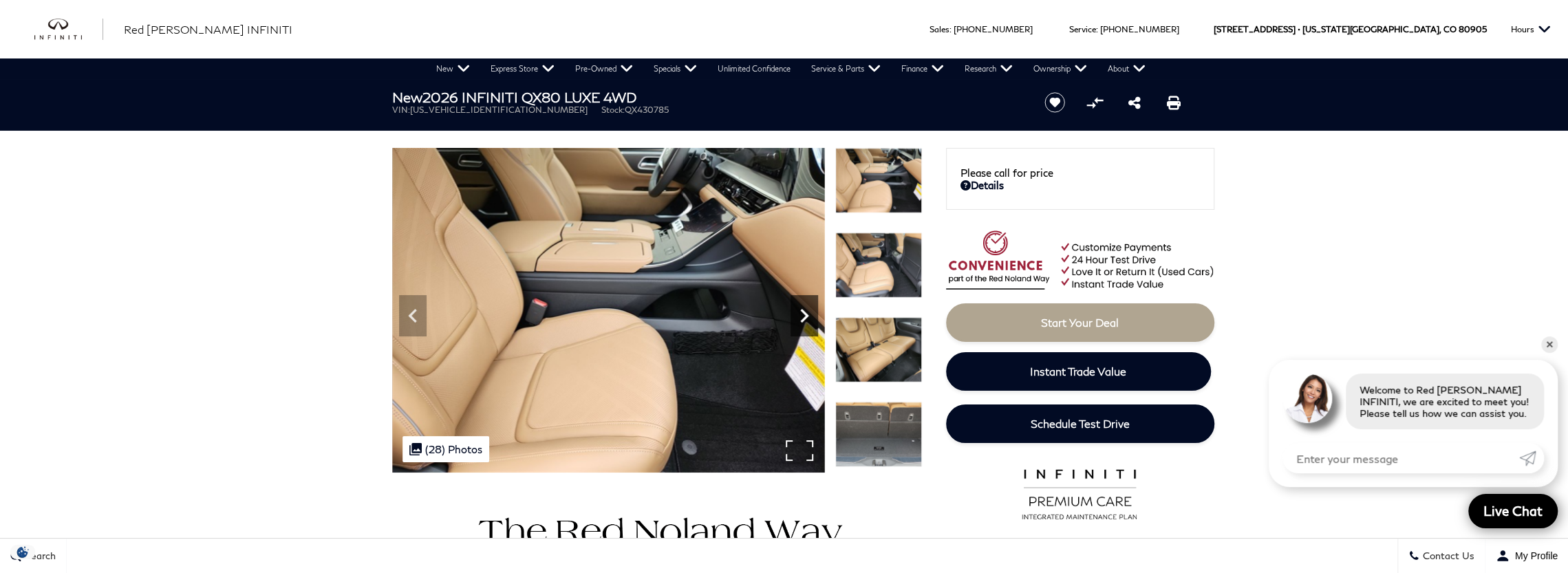
click at [801, 316] on icon "Next" at bounding box center [804, 316] width 28 height 28
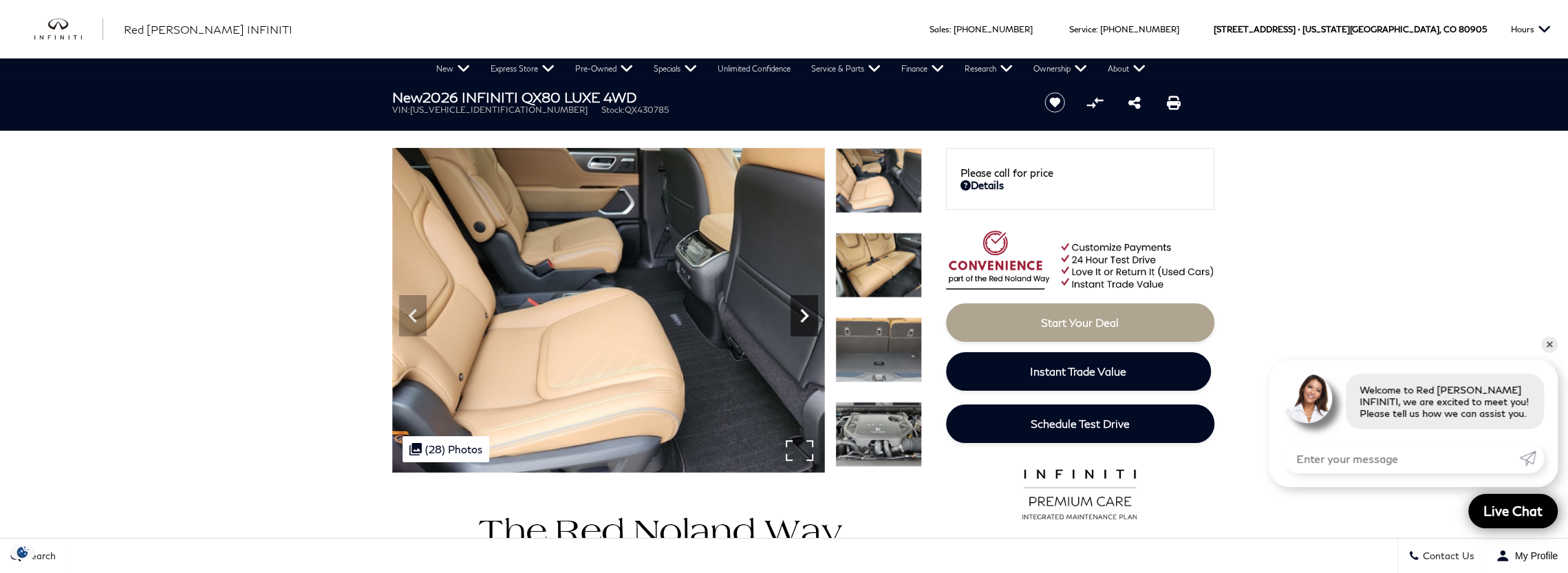
click at [801, 316] on icon "Next" at bounding box center [804, 316] width 28 height 28
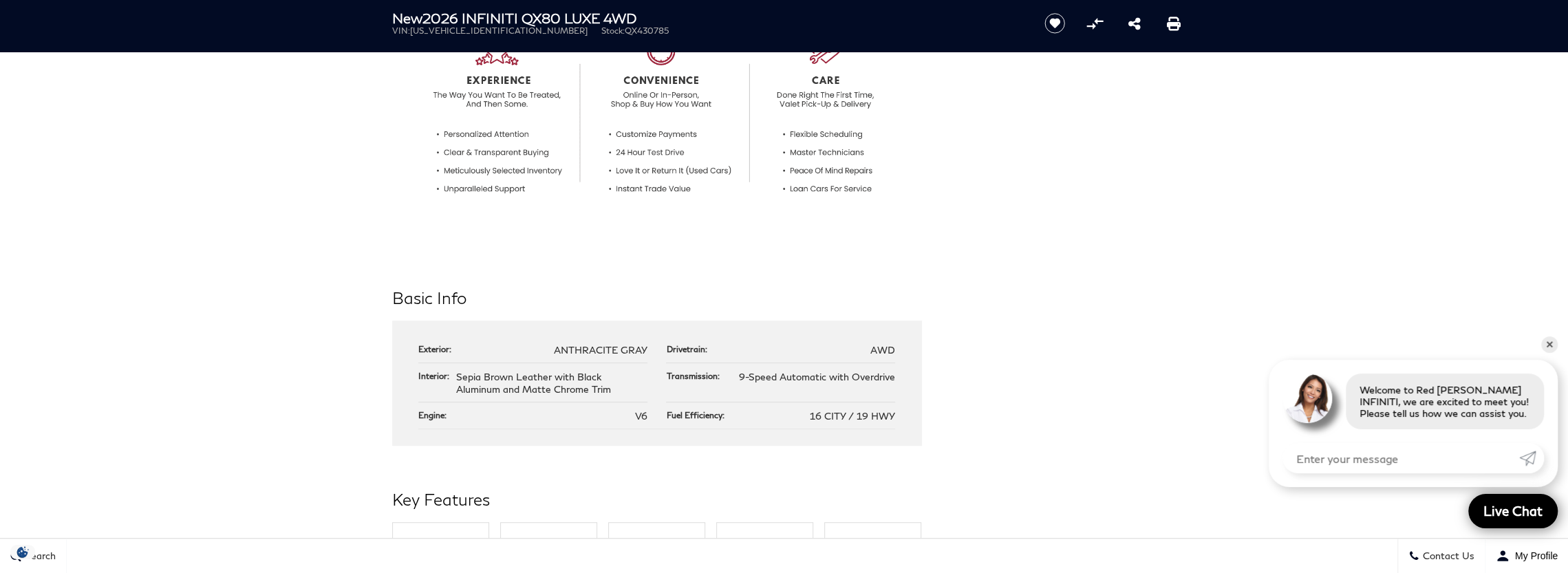
scroll to position [733, 0]
